Goal: Task Accomplishment & Management: Manage account settings

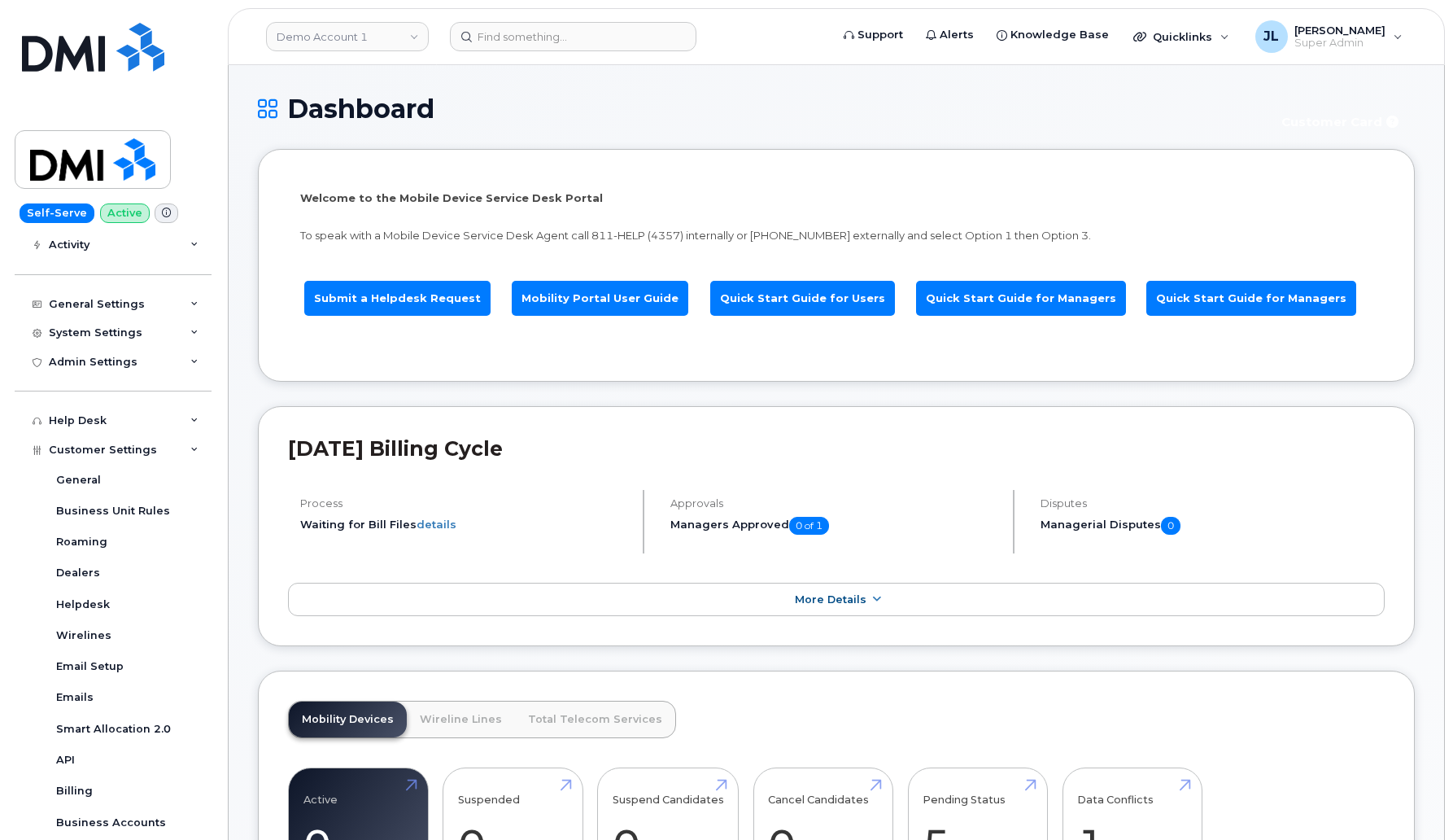
scroll to position [212, 0]
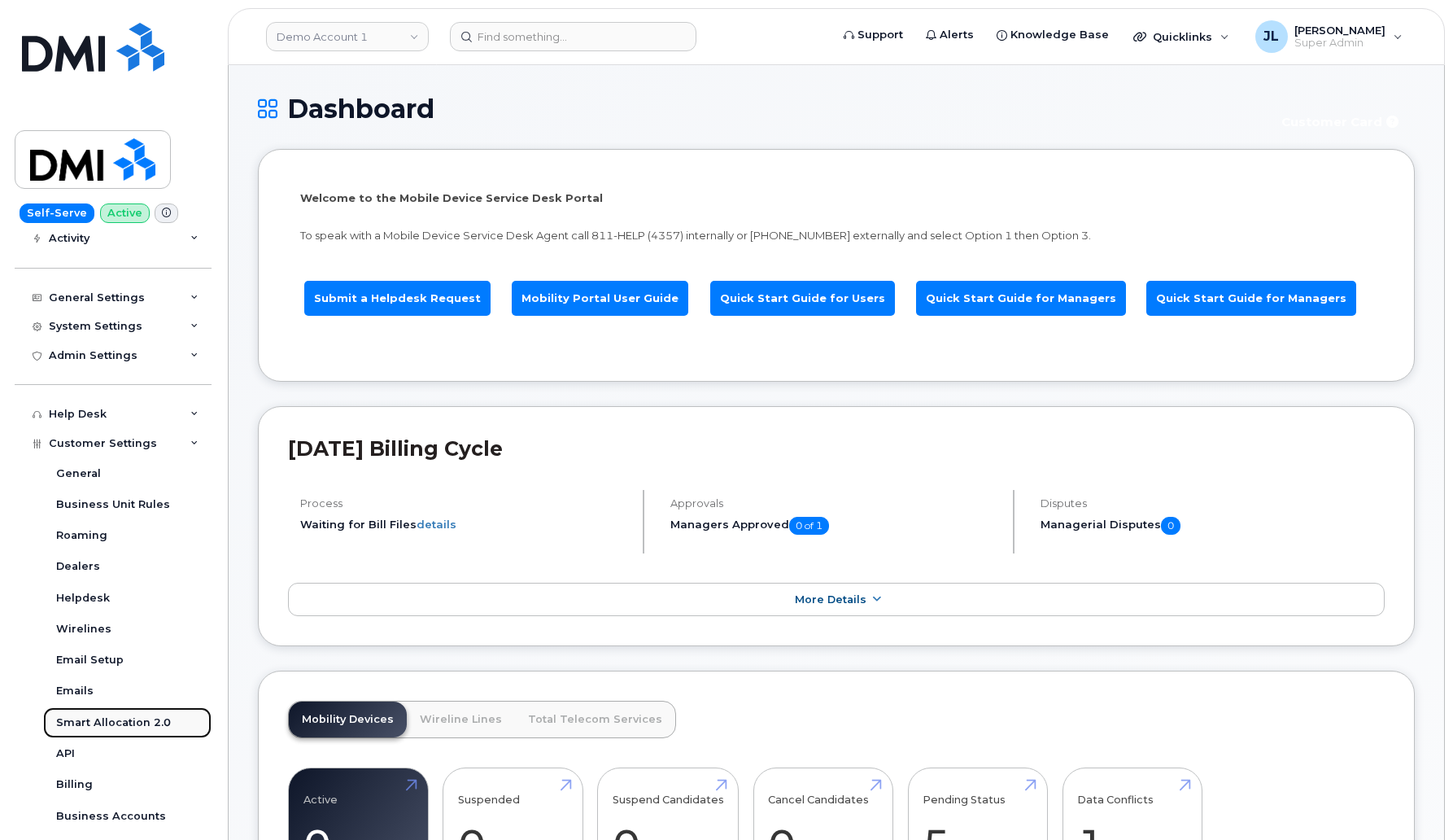
click at [121, 718] on div "Smart Allocation 2.0" at bounding box center [113, 723] width 114 height 15
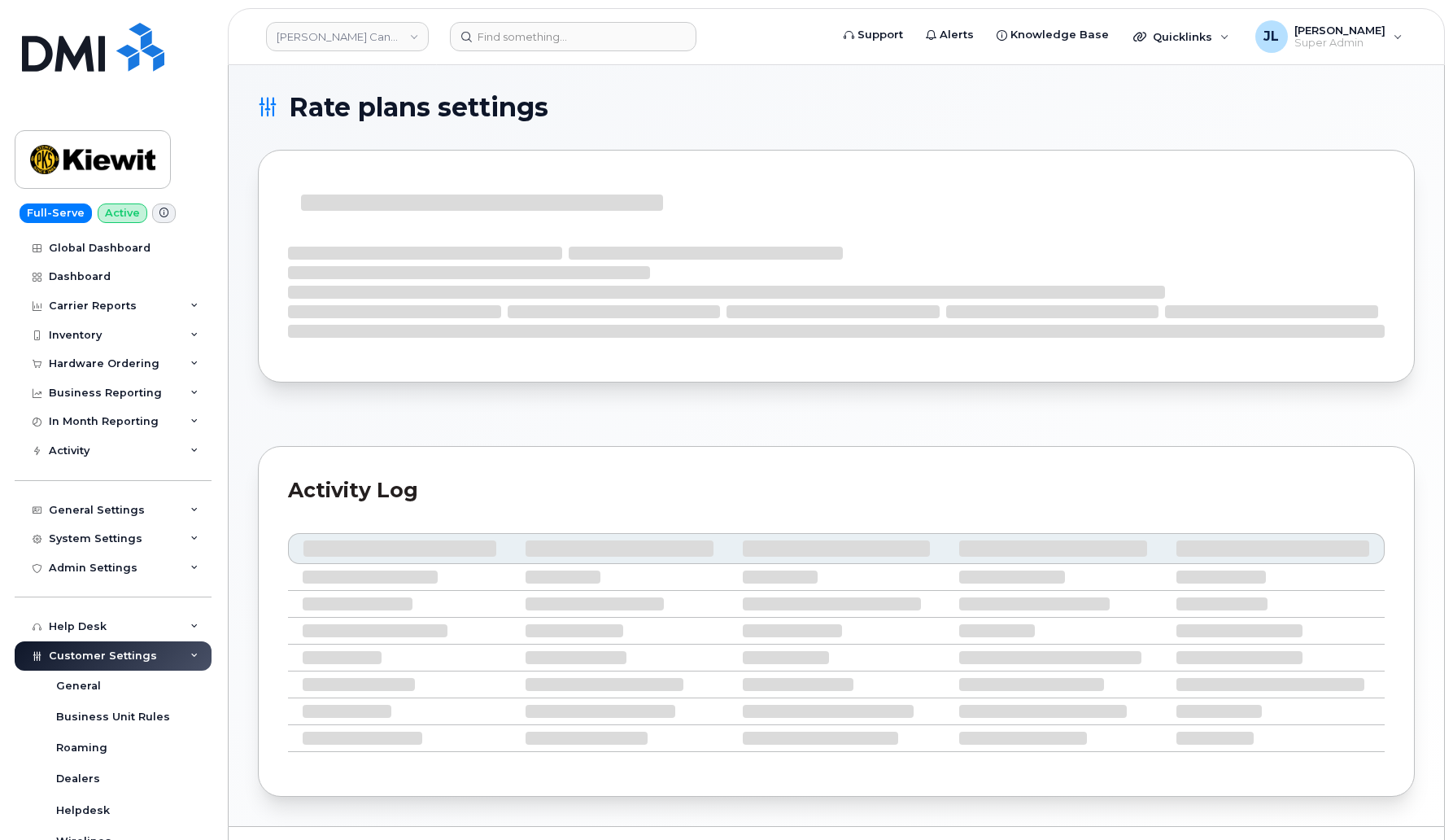
select select "4853347"
select select "2188317"
select select "2483411"
select select "3472267"
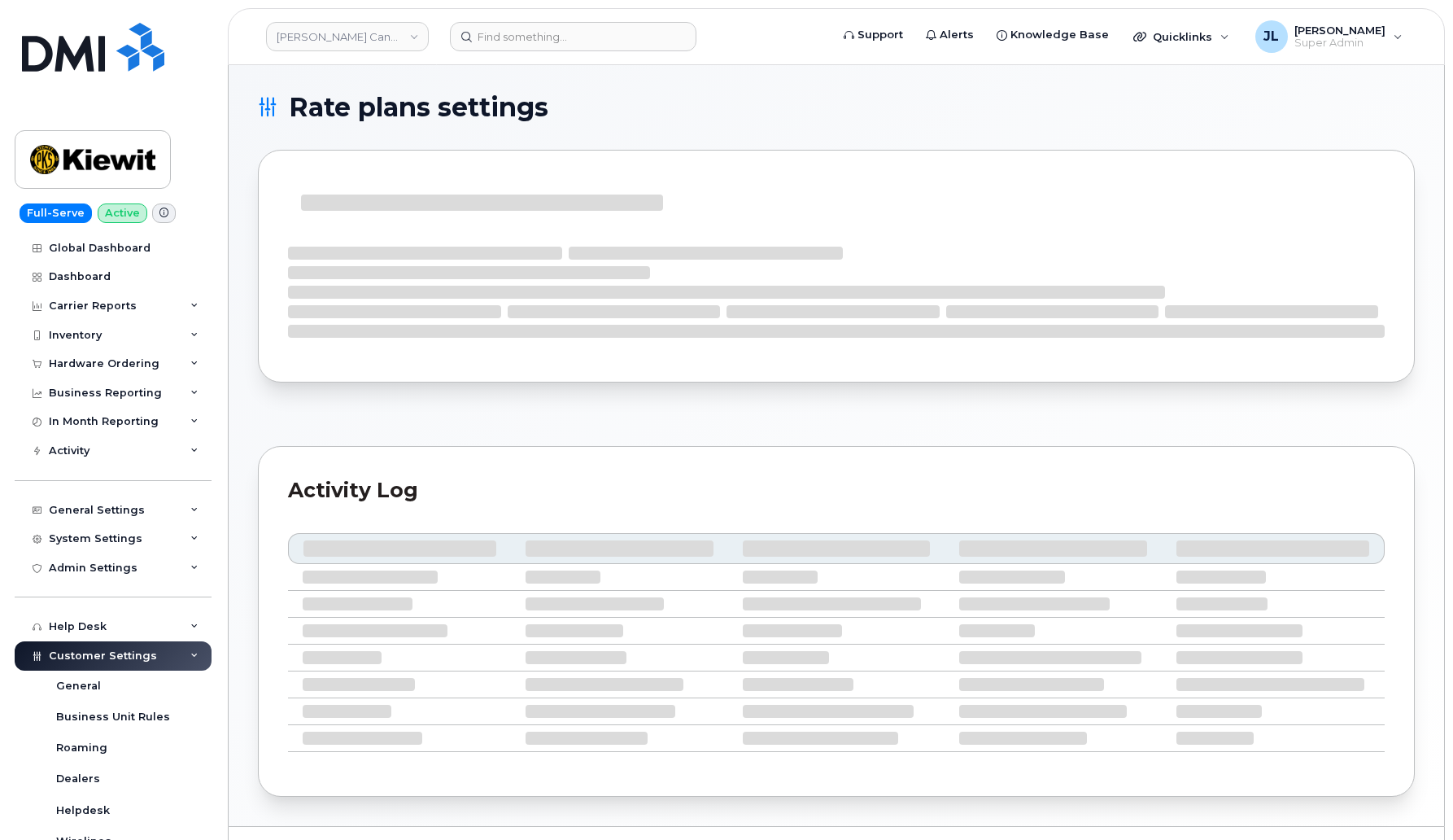
select select "3412024"
select select "2723"
select select "3472267"
select select "2649"
select select "3648230"
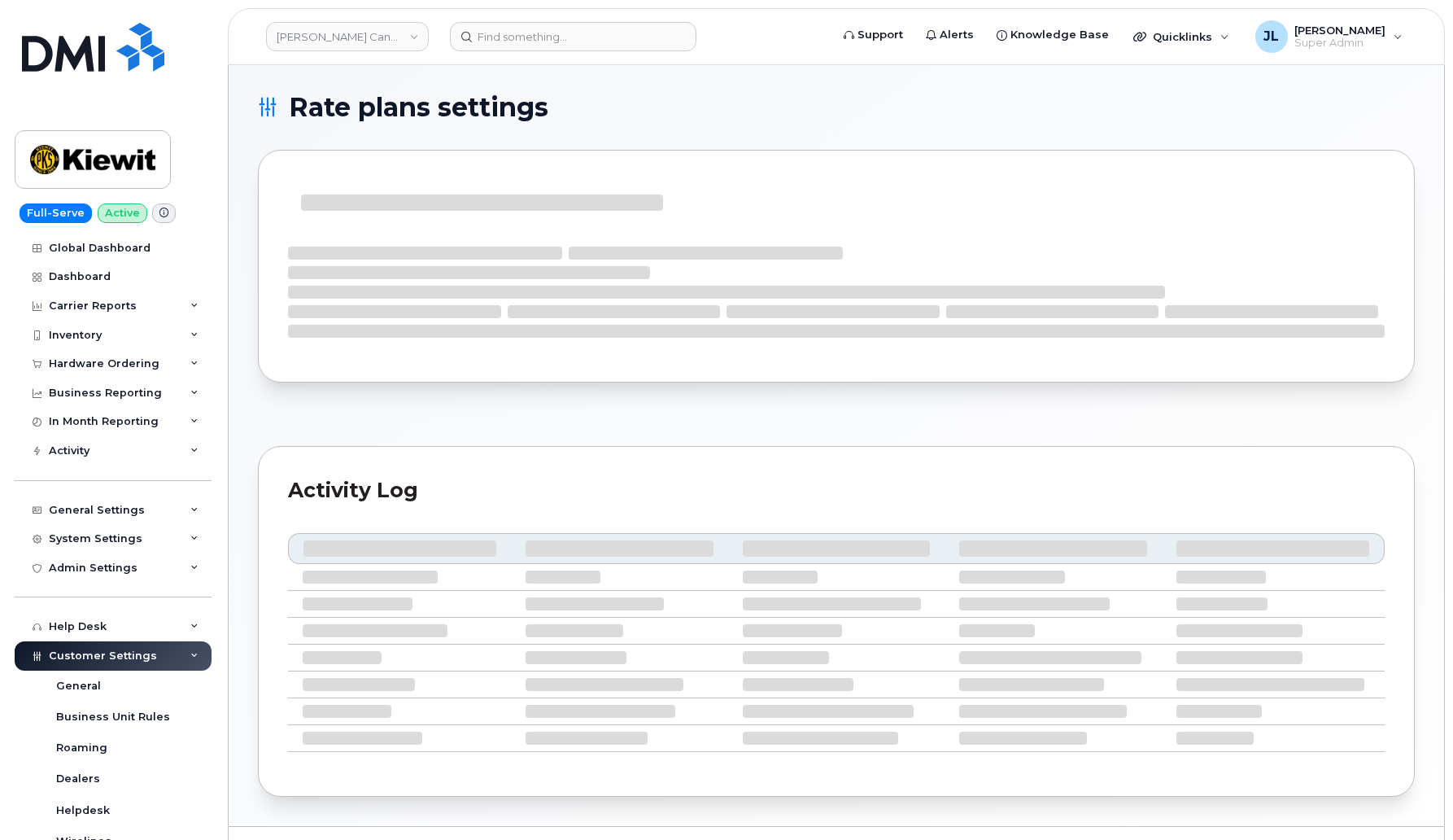
select select "3759697"
select select "2629479"
select select "2633694"
select select "2572144"
select select "3472266"
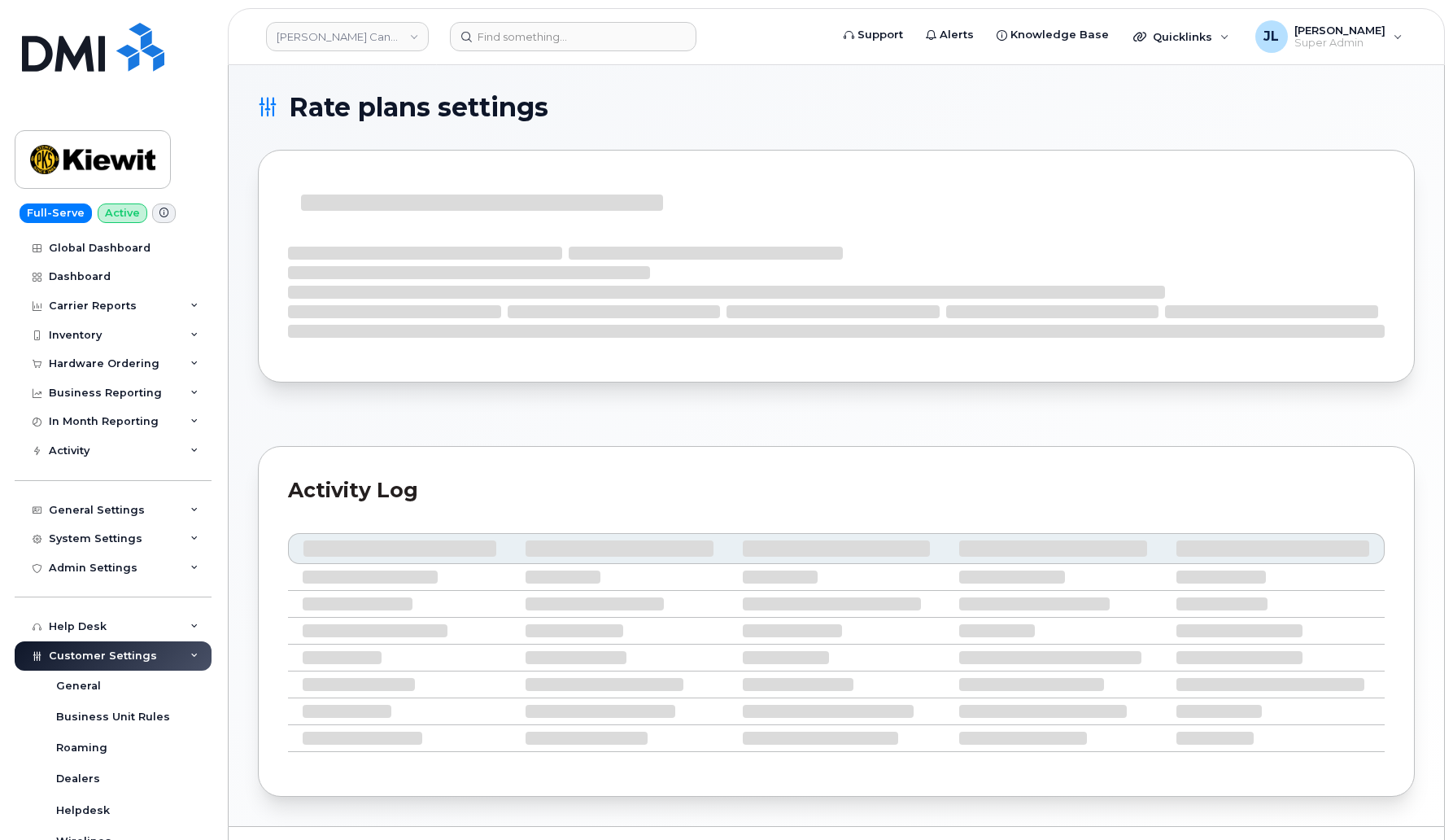
select select "3433964"
select select "3648229"
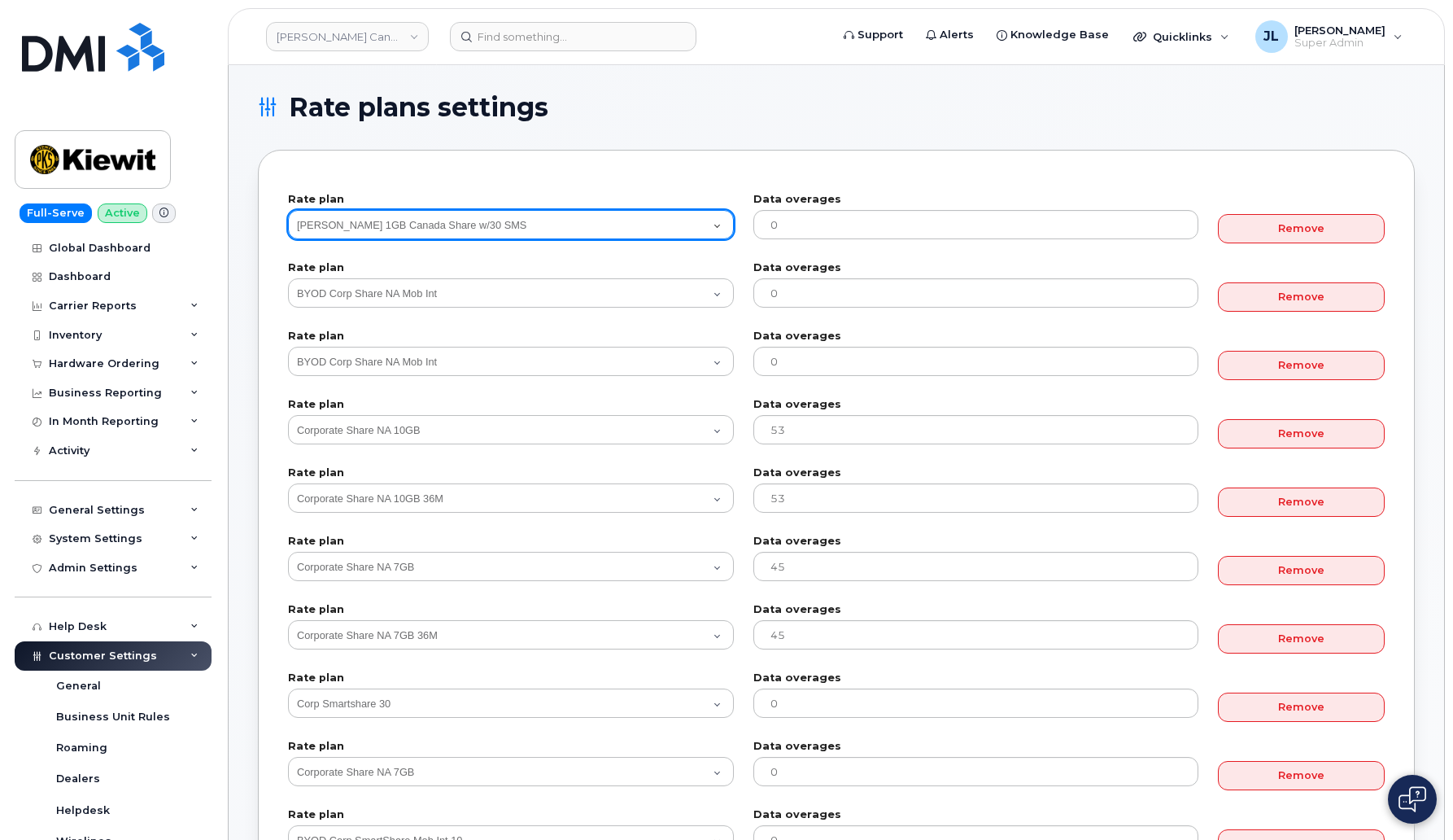
click at [553, 234] on select "Kiewit 1GB Canada Share w/30 SMS Corporate Share NA 7GB BYOD Corp Share NA 10GB…" at bounding box center [511, 224] width 446 height 29
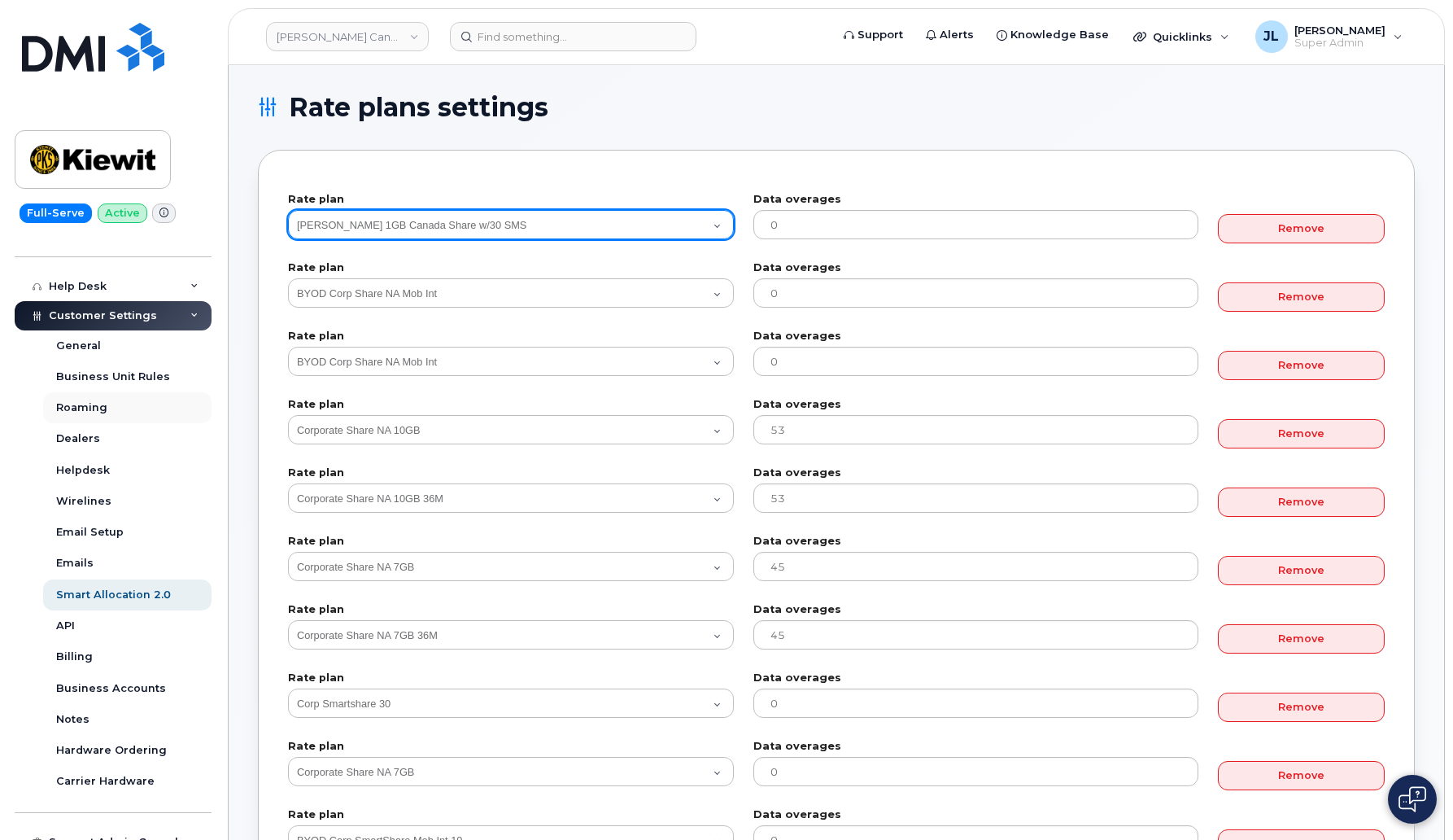
scroll to position [350, 0]
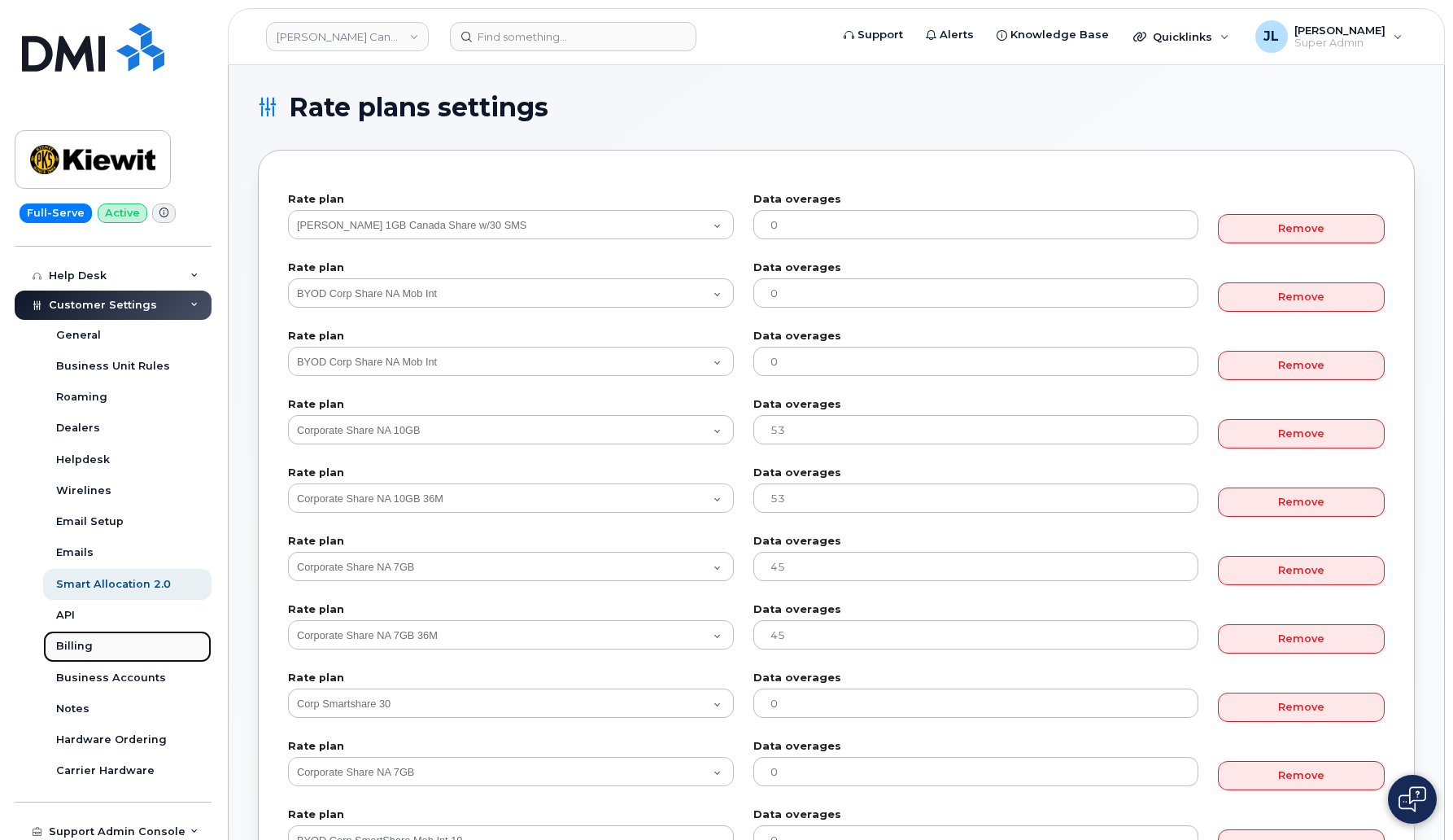
click at [119, 649] on link "Billing" at bounding box center [127, 646] width 168 height 31
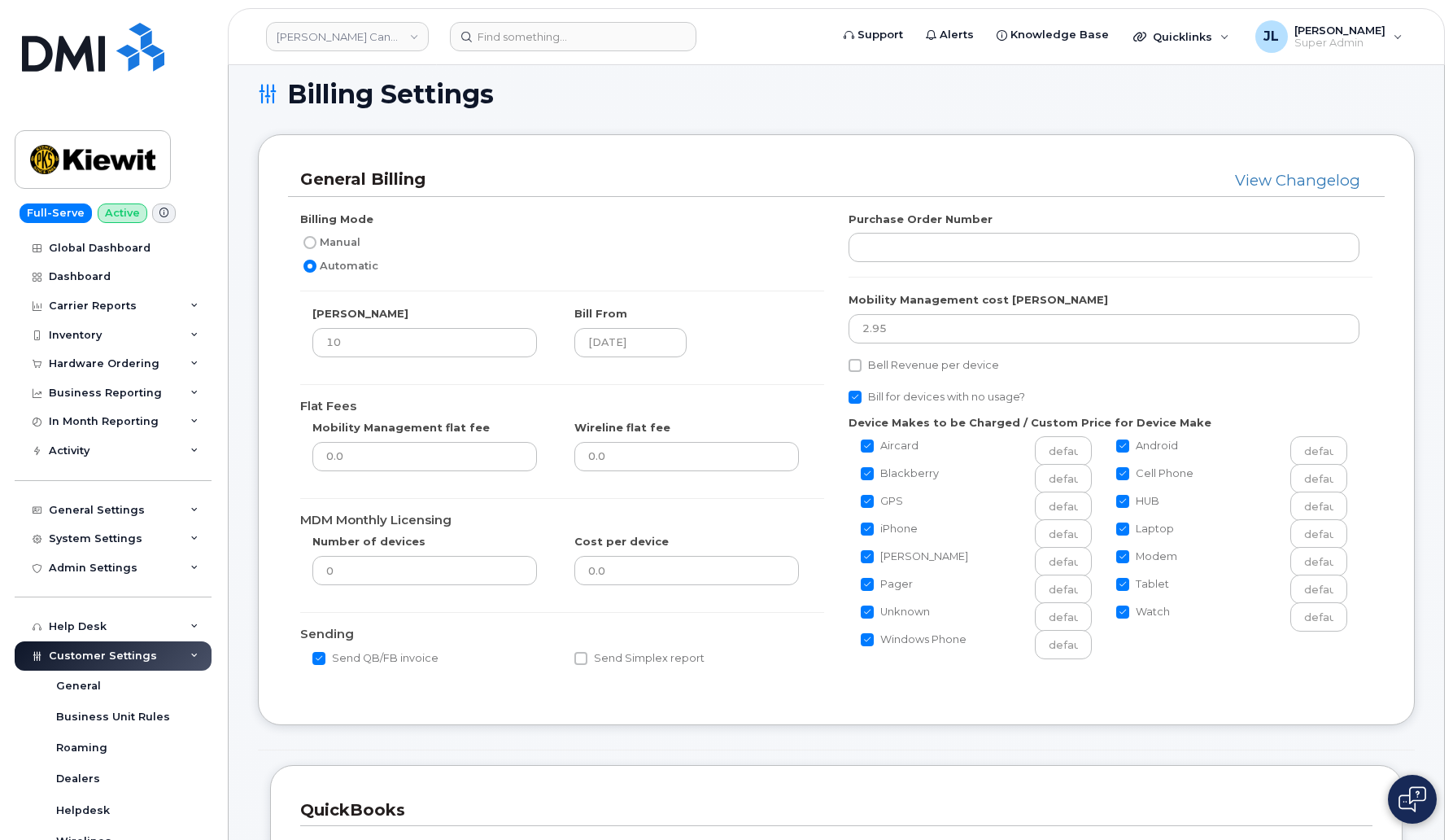
scroll to position [16, 0]
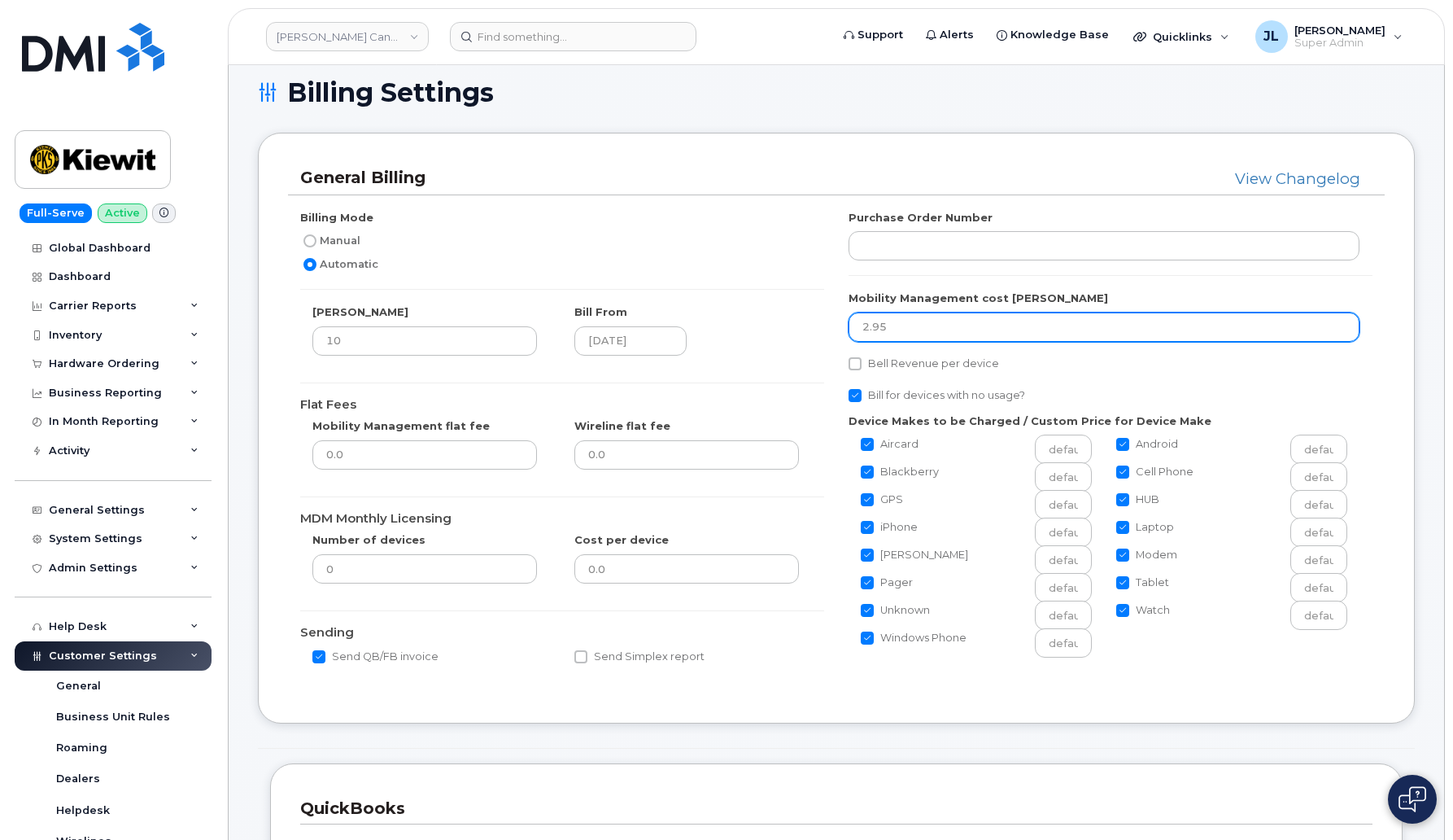
click at [965, 316] on input "2.95" at bounding box center [1103, 327] width 511 height 29
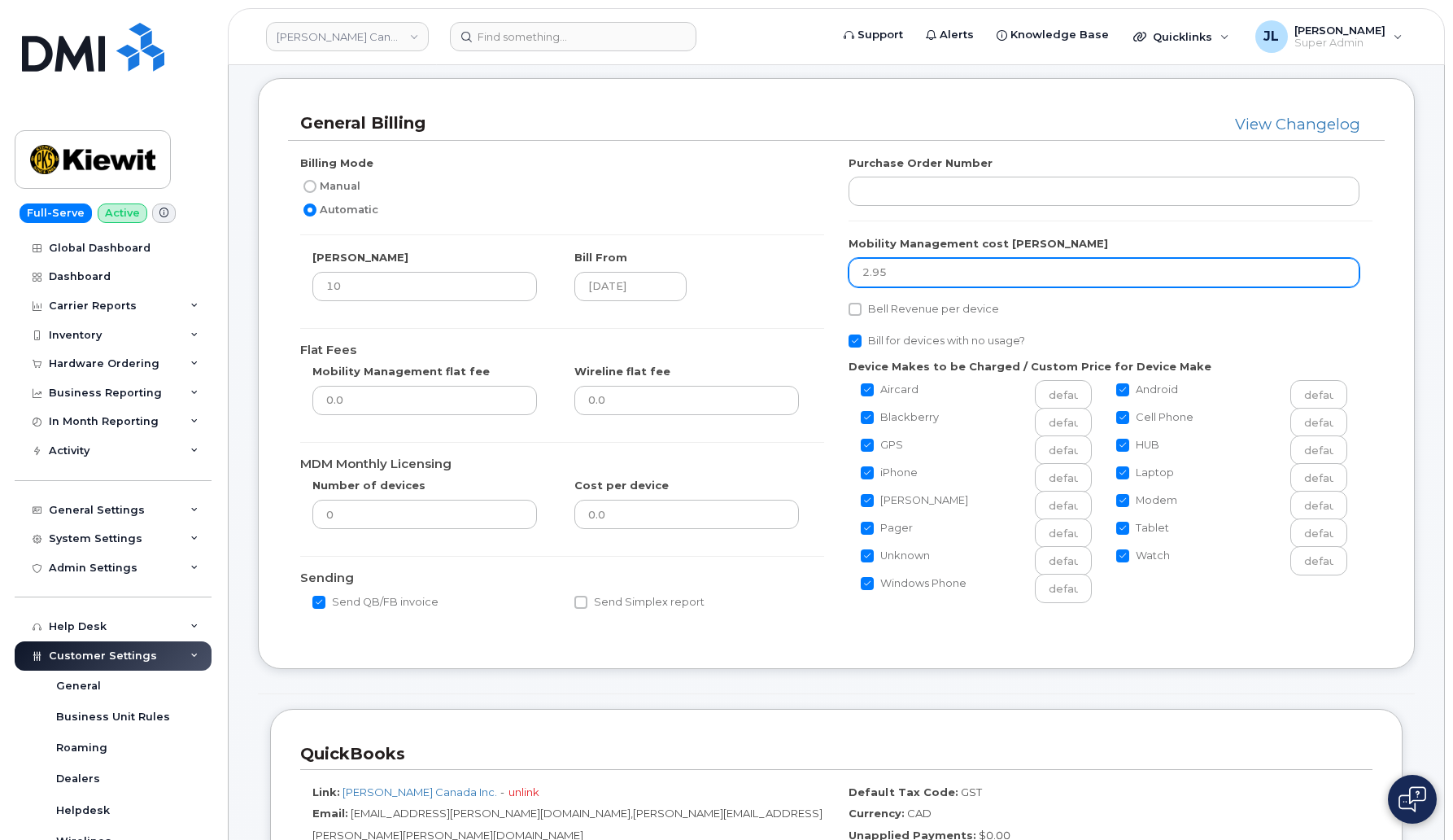
scroll to position [0, 0]
